Goal: Browse casually

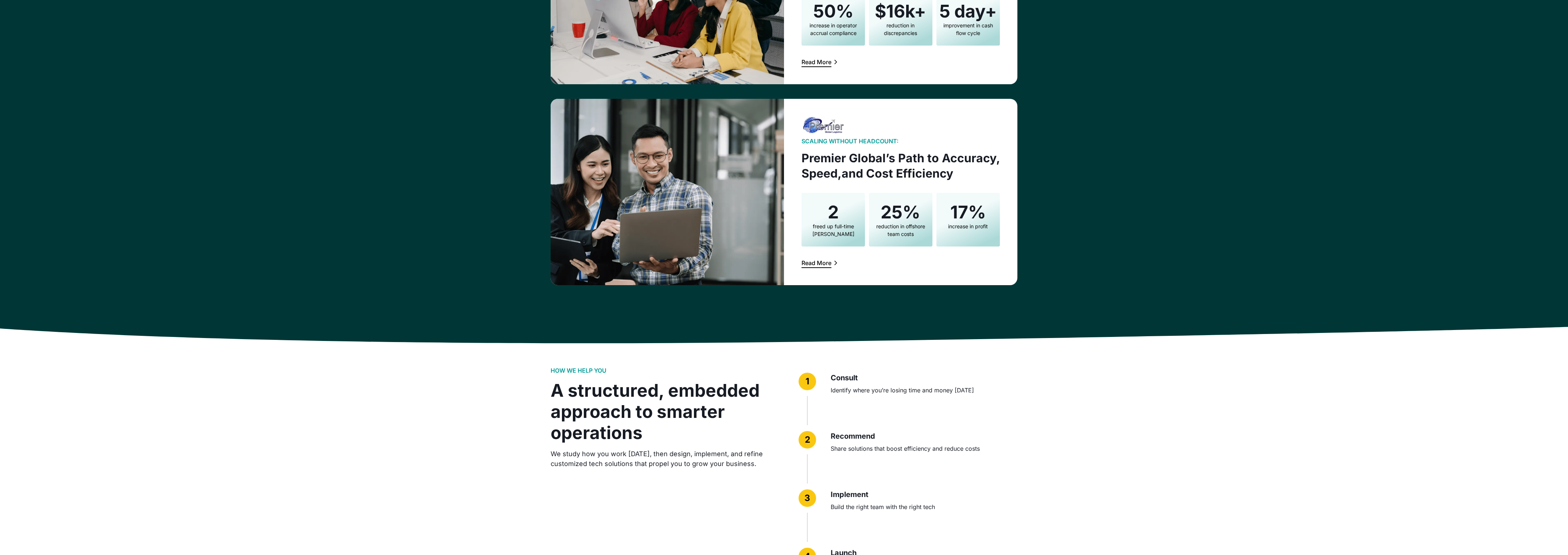
scroll to position [1110, 0]
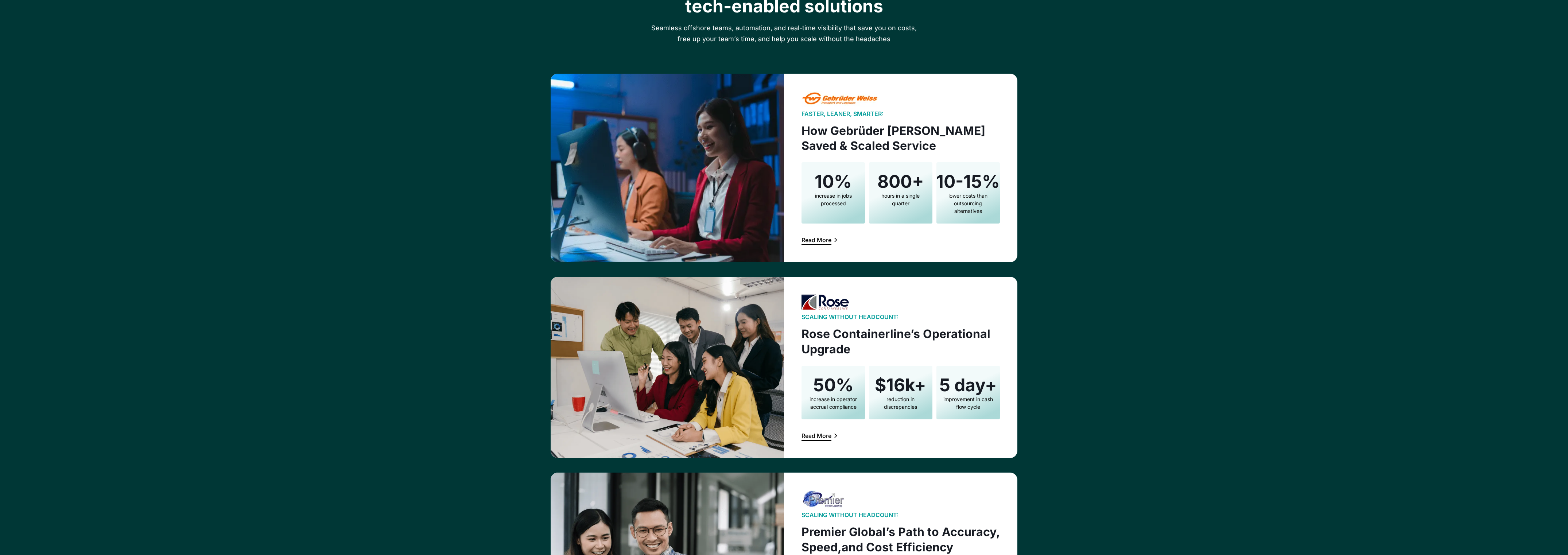
drag, startPoint x: 21, startPoint y: 192, endPoint x: 194, endPoint y: 206, distance: 173.6
click at [194, 206] on div "CUSTOMER STORIES Solving different challenges with tailored tech-enabled soluti…" at bounding box center [784, 311] width 1568 height 776
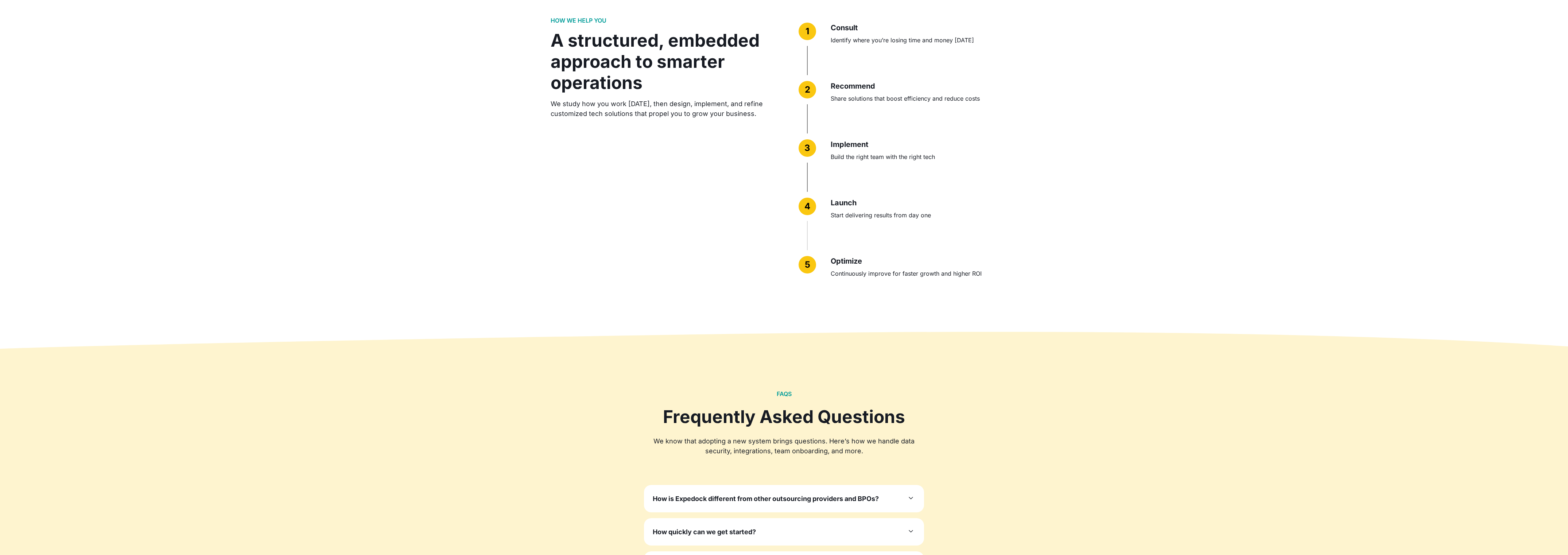
scroll to position [965, 0]
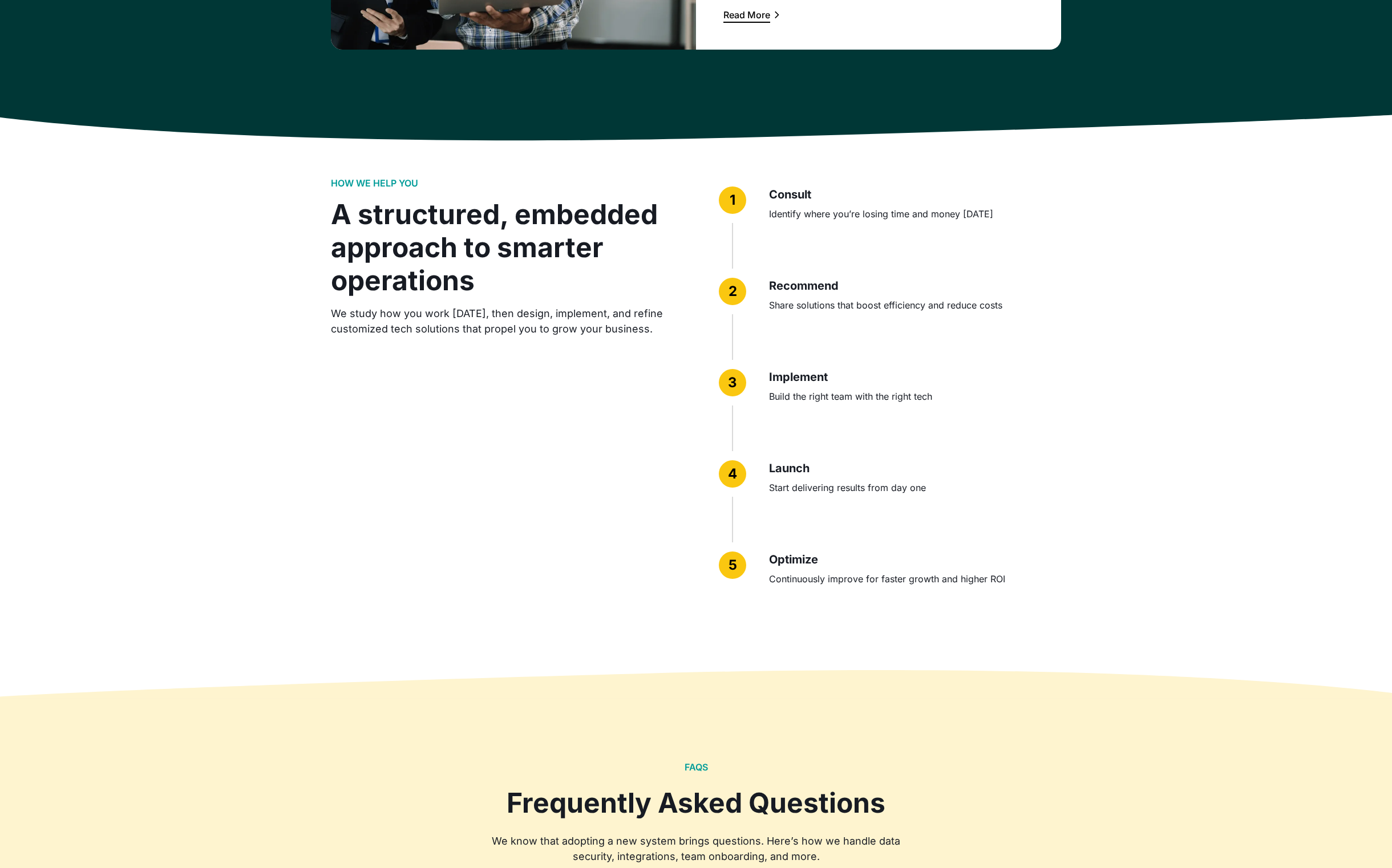
scroll to position [1733, 0]
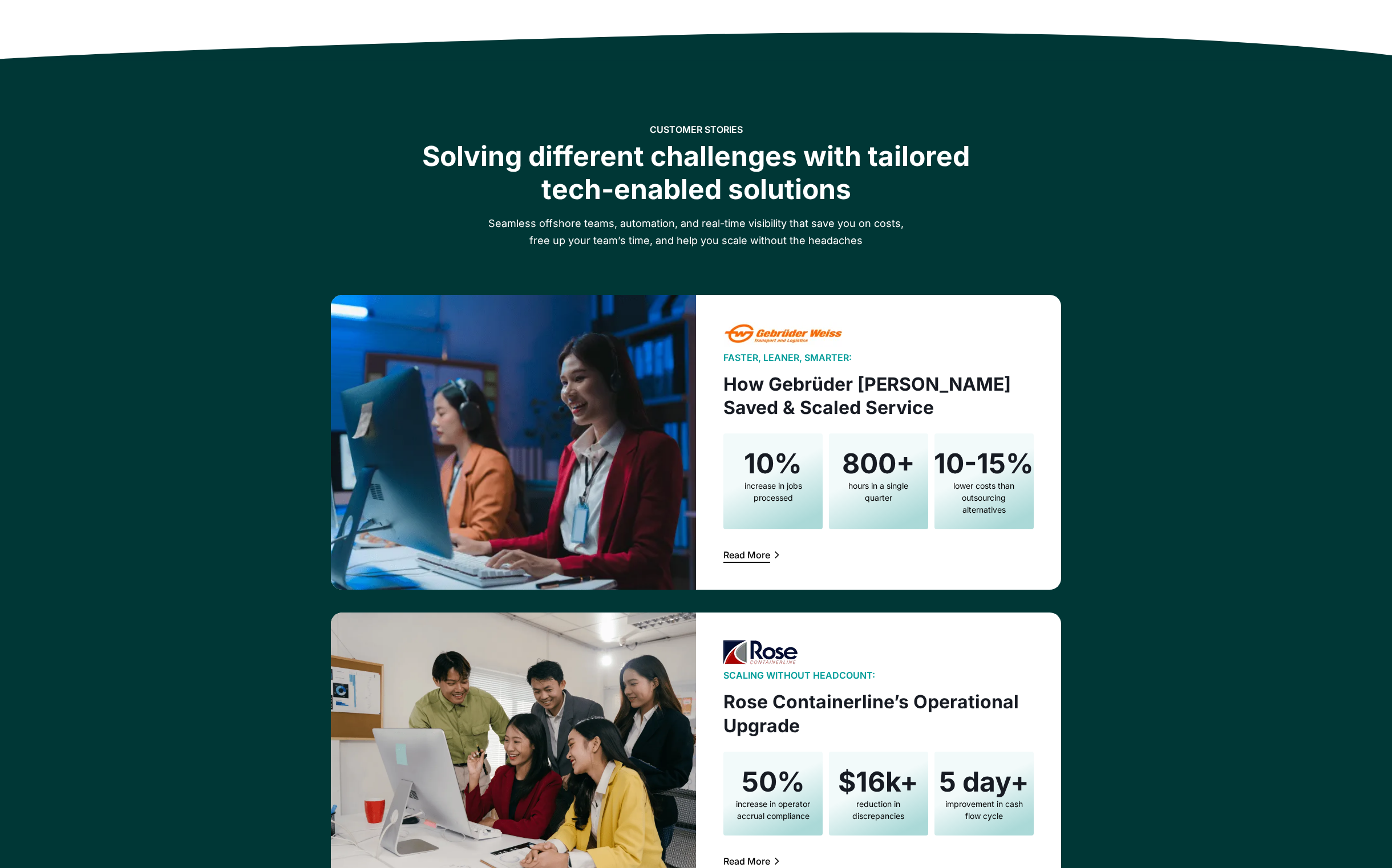
scroll to position [1864, 0]
